Goal: Check status

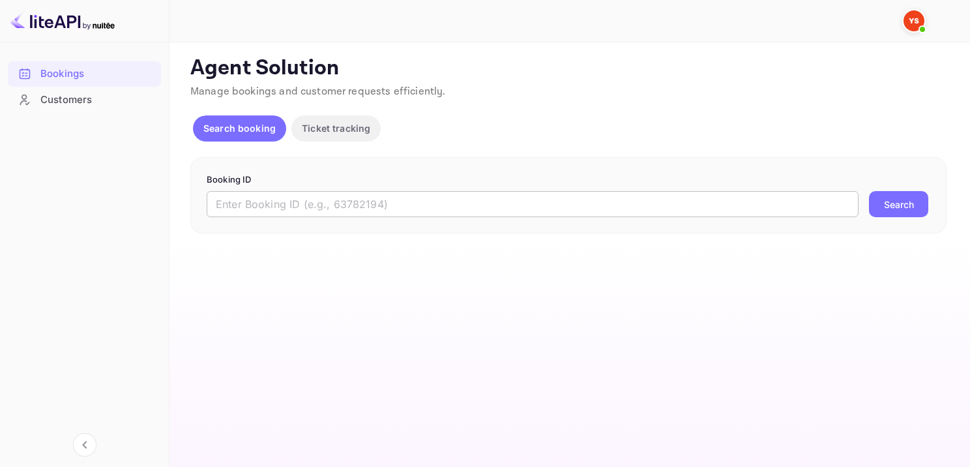
click at [415, 191] on input "text" at bounding box center [533, 204] width 652 height 26
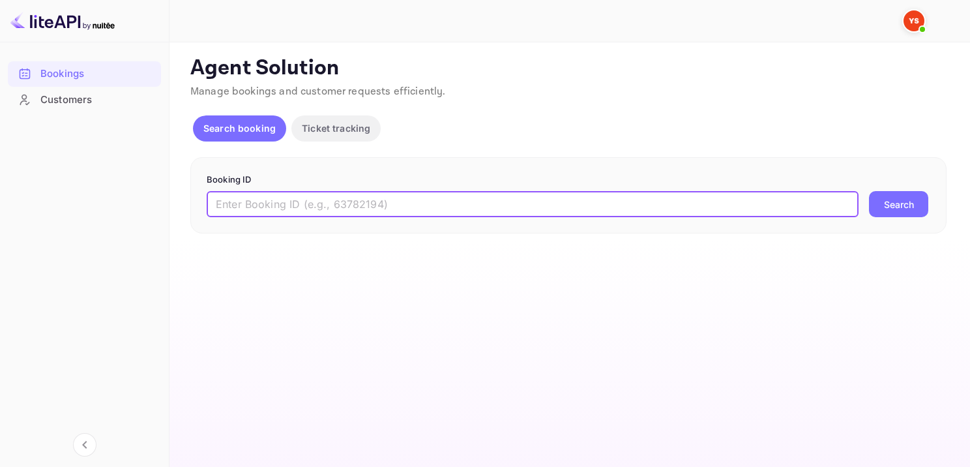
paste input "9400174"
type input "9400174"
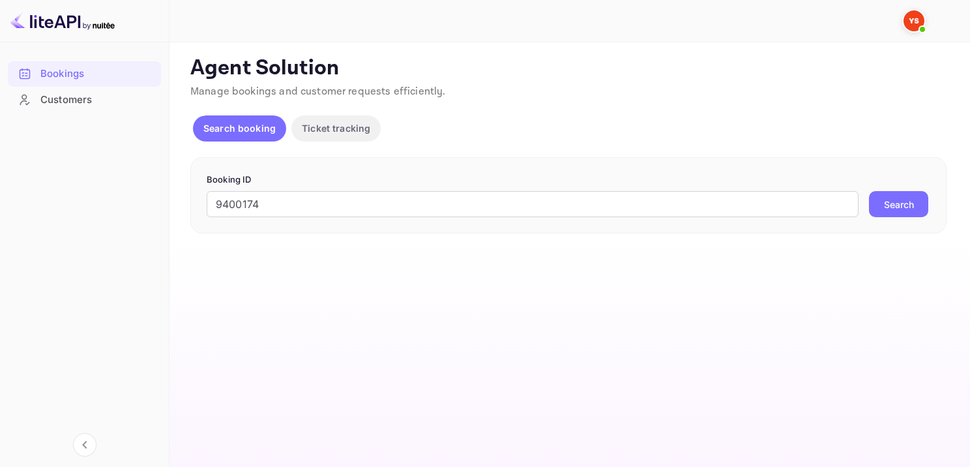
click at [905, 203] on button "Search" at bounding box center [898, 204] width 59 height 26
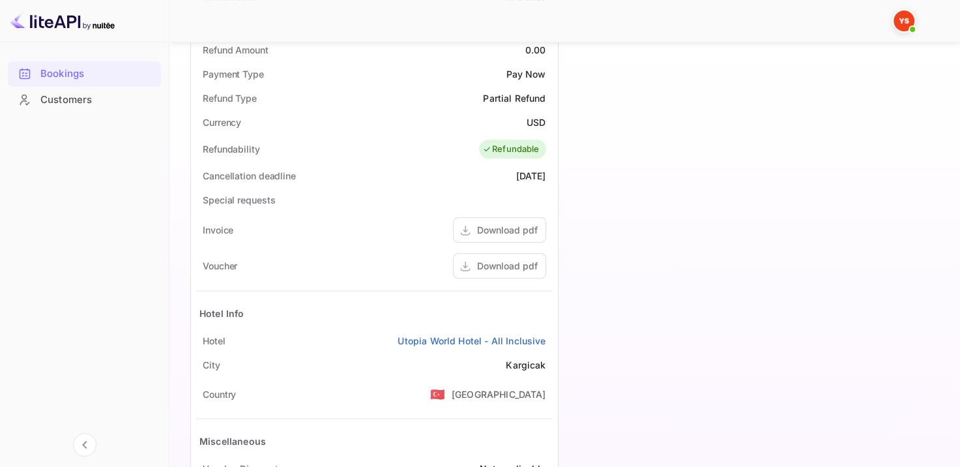
scroll to position [502, 0]
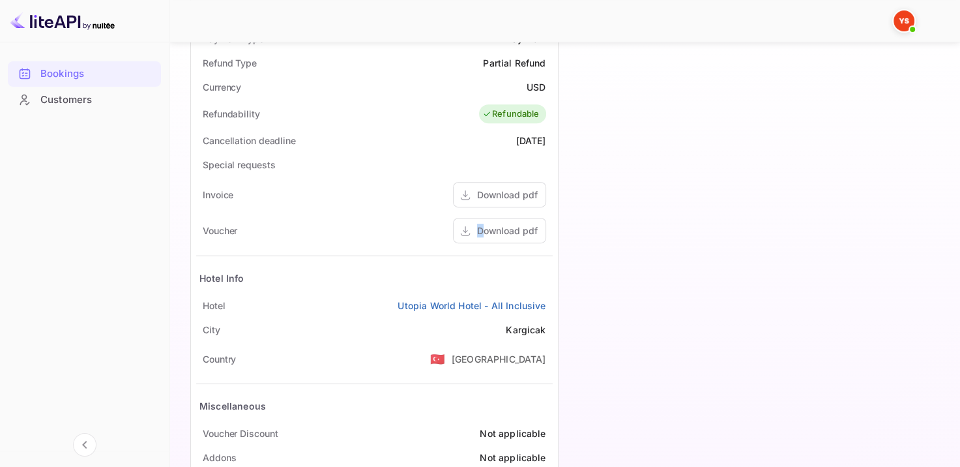
click at [485, 244] on div "Voucher Download pdf" at bounding box center [374, 230] width 357 height 36
click at [478, 231] on div "Download pdf" at bounding box center [507, 231] width 61 height 14
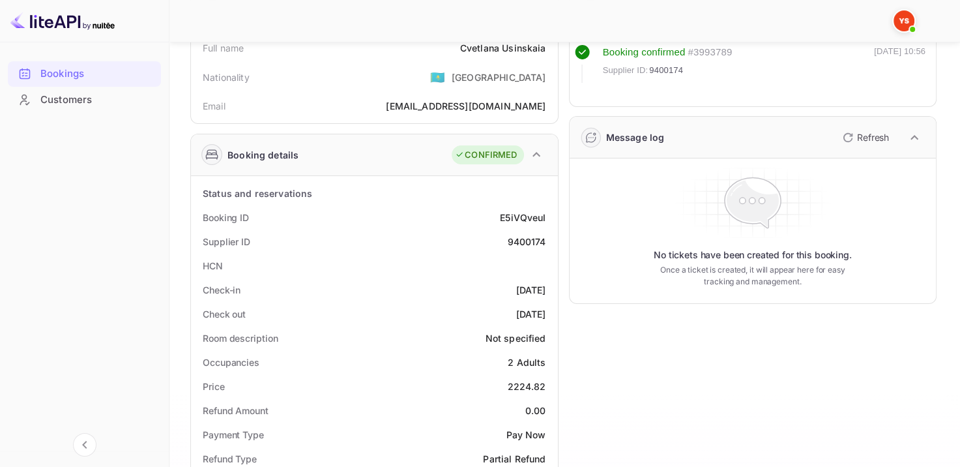
scroll to position [0, 0]
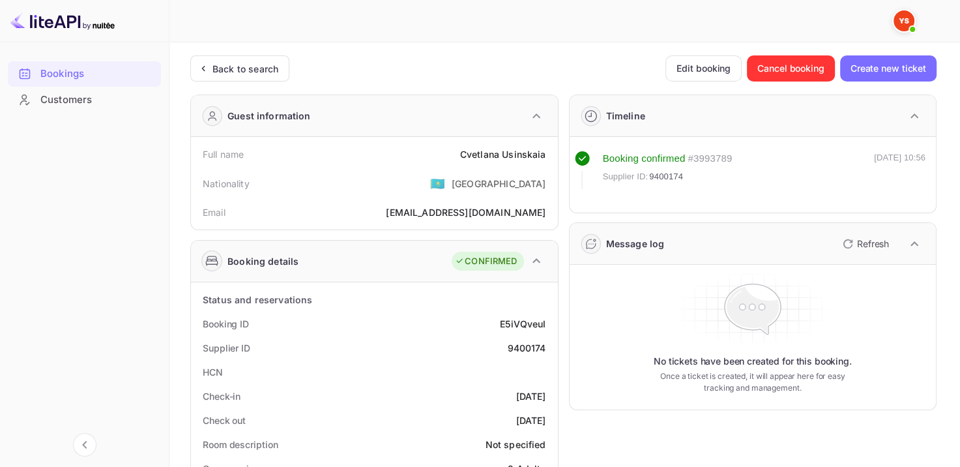
click at [289, 261] on div "Booking details" at bounding box center [262, 261] width 71 height 14
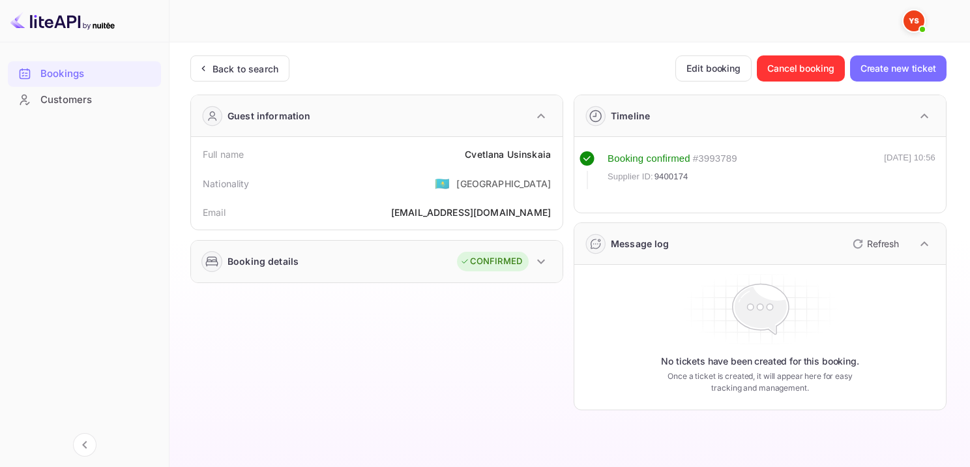
click at [289, 261] on div "Booking details" at bounding box center [262, 261] width 71 height 14
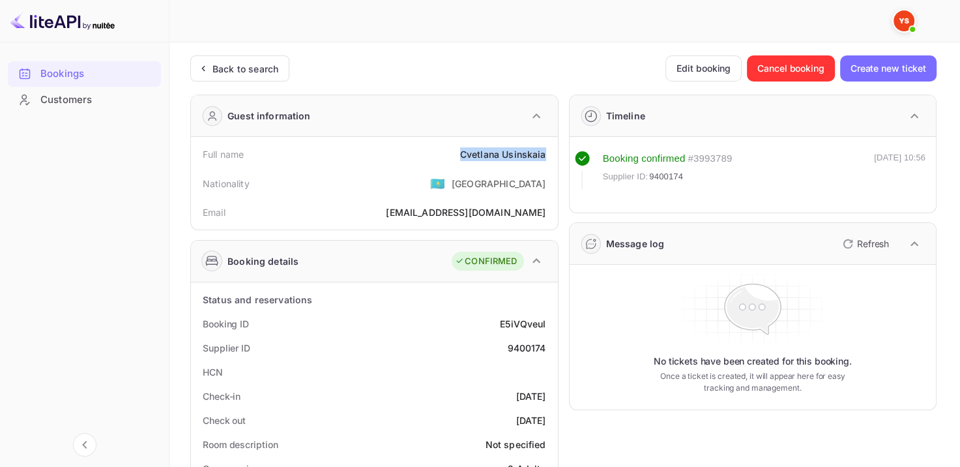
drag, startPoint x: 439, startPoint y: 151, endPoint x: 552, endPoint y: 151, distance: 113.4
click at [552, 151] on div "Full name [PERSON_NAME]" at bounding box center [374, 154] width 357 height 24
copy div "[PERSON_NAME]"
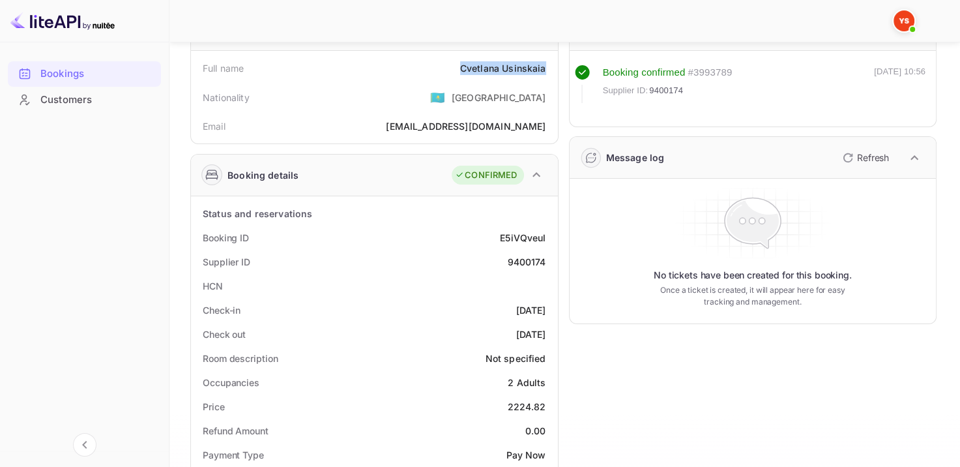
scroll to position [86, 0]
drag, startPoint x: 504, startPoint y: 239, endPoint x: 551, endPoint y: 244, distance: 47.2
click at [551, 244] on div "Booking ID E5iVQveuI" at bounding box center [374, 238] width 357 height 24
copy div "E5iVQveuI"
drag, startPoint x: 503, startPoint y: 261, endPoint x: 551, endPoint y: 261, distance: 48.2
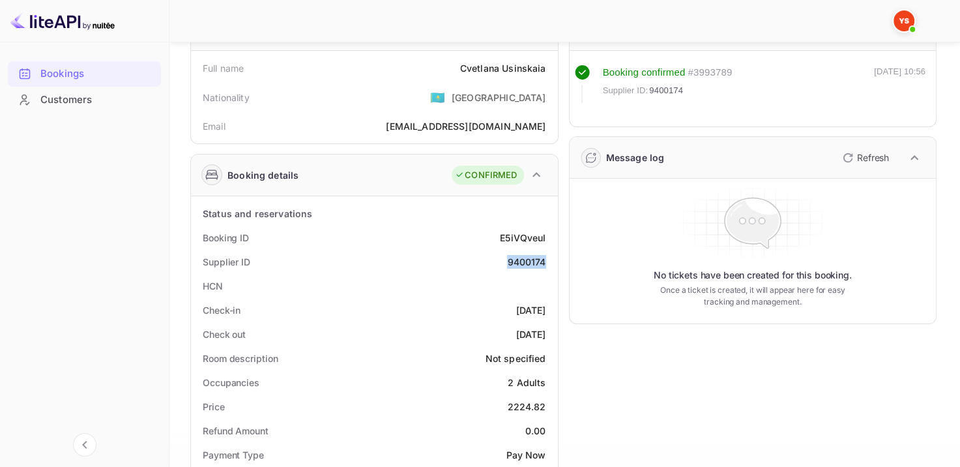
click at [551, 261] on div "Supplier ID 9400174" at bounding box center [374, 262] width 357 height 24
copy div "9400174"
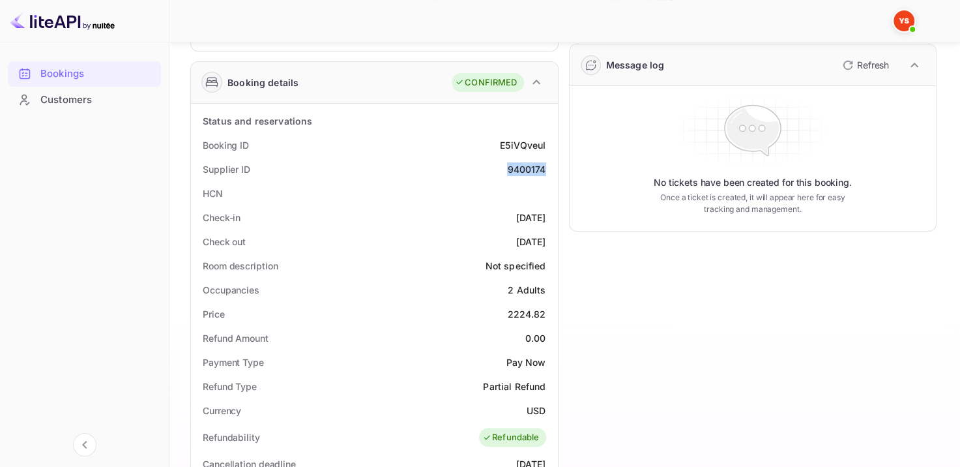
scroll to position [182, 0]
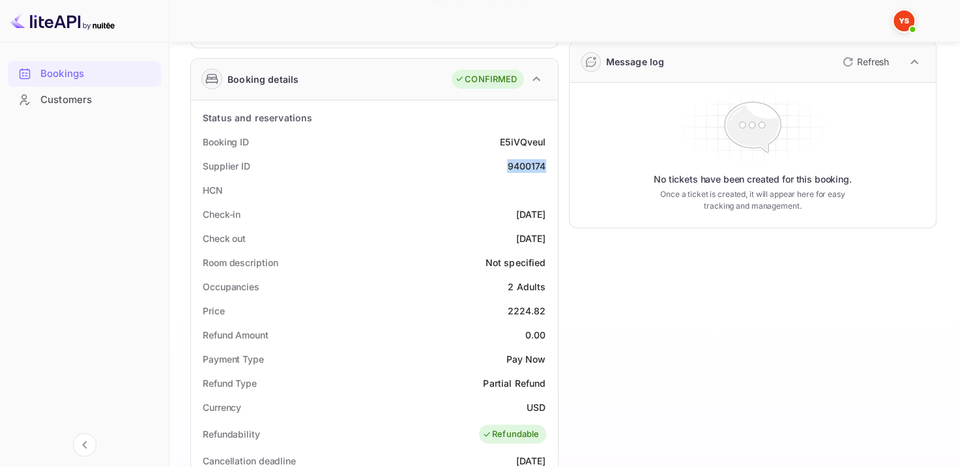
drag, startPoint x: 490, startPoint y: 211, endPoint x: 547, endPoint y: 218, distance: 57.8
click at [547, 217] on div "Check-in [DATE]" at bounding box center [374, 214] width 357 height 24
copy div "[DATE]"
drag, startPoint x: 493, startPoint y: 237, endPoint x: 554, endPoint y: 235, distance: 61.3
click at [554, 235] on div "Status and reservations Booking ID E5iVQveuI Supplier ID 9400174 HCN Check-in […" at bounding box center [374, 459] width 367 height 718
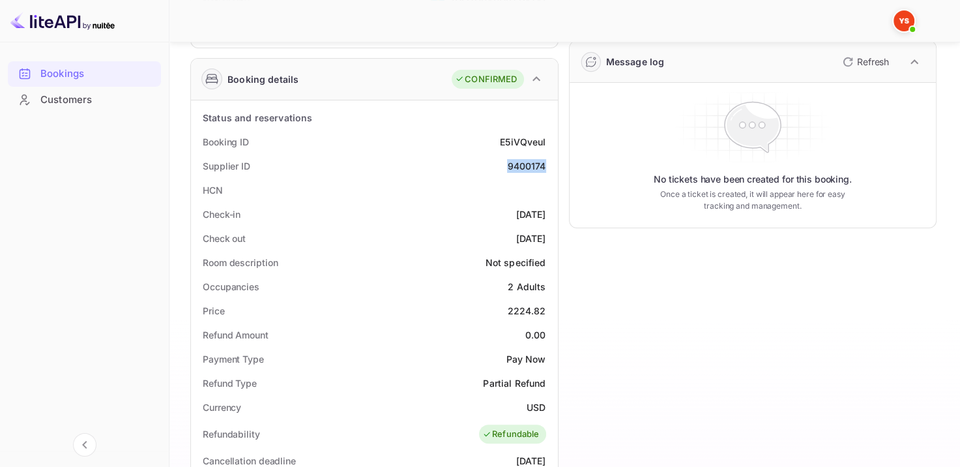
copy div "[DATE]"
